Goal: Transaction & Acquisition: Purchase product/service

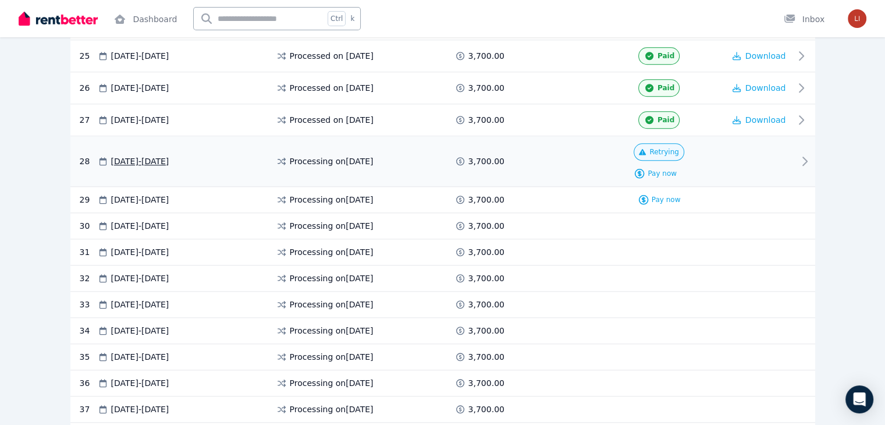
scroll to position [1048, 0]
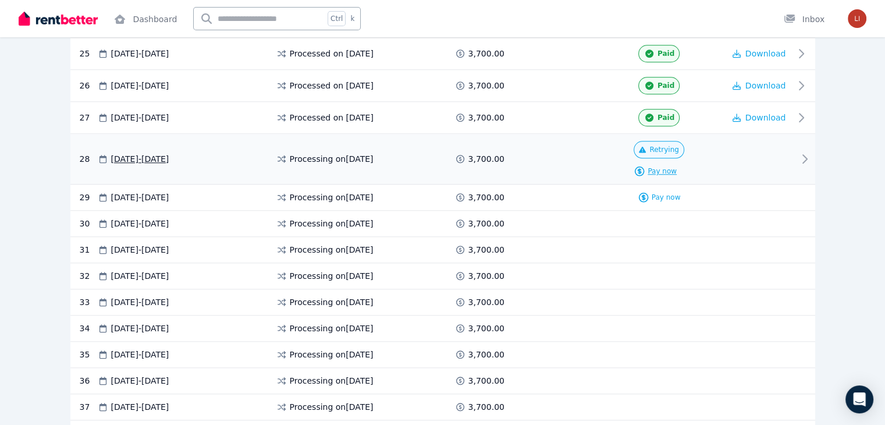
click at [677, 166] on span "Pay now" at bounding box center [662, 170] width 29 height 9
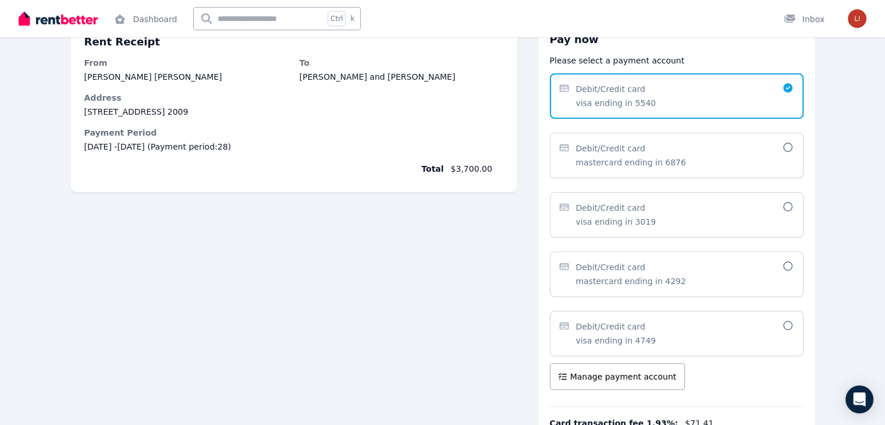
scroll to position [204, 0]
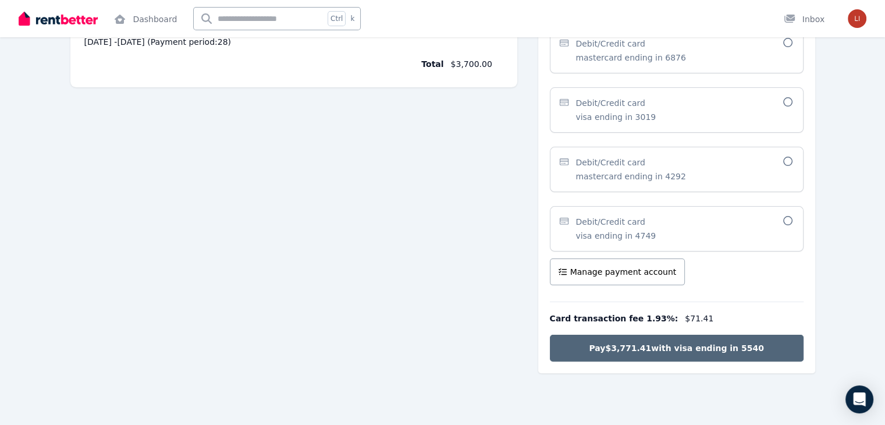
click at [782, 349] on button "Pay $3,771.41 with visa ending in 5540" at bounding box center [677, 348] width 254 height 27
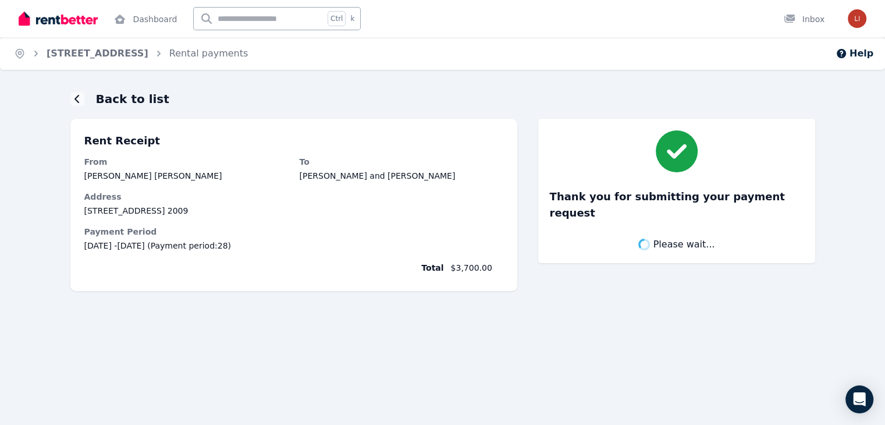
scroll to position [0, 0]
